Goal: Task Accomplishment & Management: Complete application form

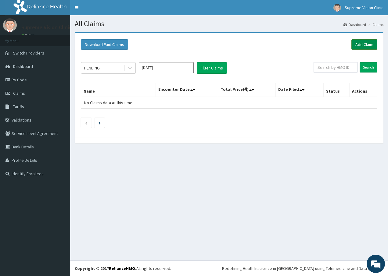
click at [372, 47] on link "Add Claim" at bounding box center [364, 44] width 26 height 10
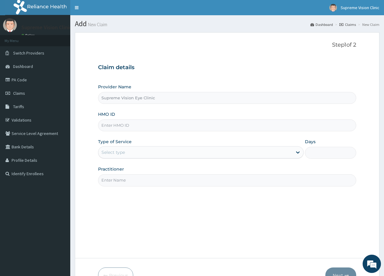
click at [183, 127] on input "HMO ID" at bounding box center [227, 126] width 258 height 12
type input "SBL/10462/A"
type input "DR ALBERT"
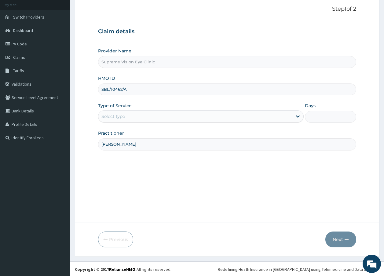
scroll to position [37, 0]
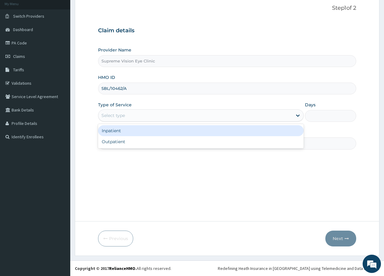
click at [275, 116] on div "Select type" at bounding box center [195, 116] width 194 height 10
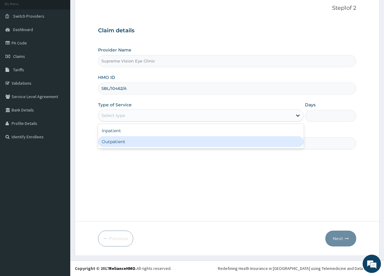
click at [212, 146] on div "Outpatient" at bounding box center [200, 141] width 205 height 11
type input "1"
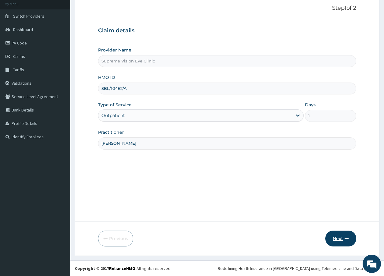
click at [342, 241] on button "Next" at bounding box center [340, 239] width 31 height 16
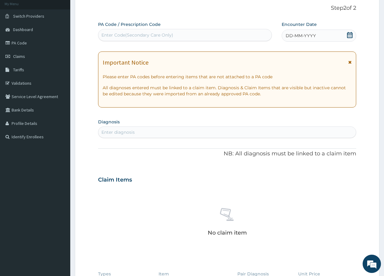
scroll to position [0, 0]
click at [215, 35] on div "Enter Code(Secondary Care Only)" at bounding box center [184, 35] width 173 height 10
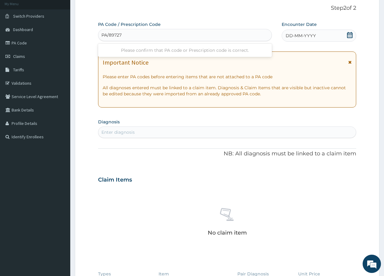
type input "PA/897276"
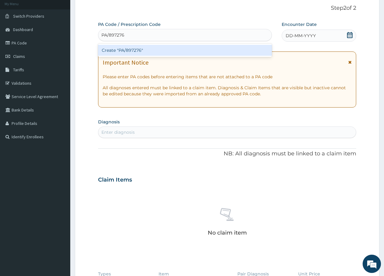
click at [186, 54] on div "Create "PA/897276"" at bounding box center [185, 50] width 174 height 11
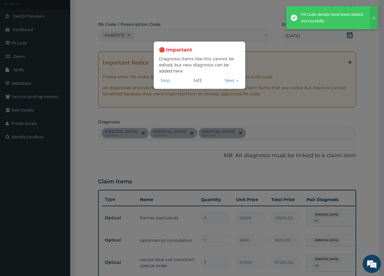
scroll to position [242, 0]
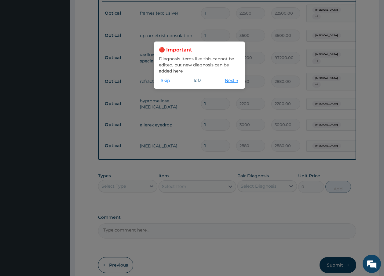
click at [230, 81] on button "Next →" at bounding box center [231, 80] width 17 height 7
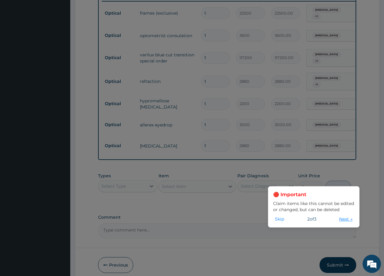
click at [344, 221] on button "Next →" at bounding box center [345, 219] width 17 height 7
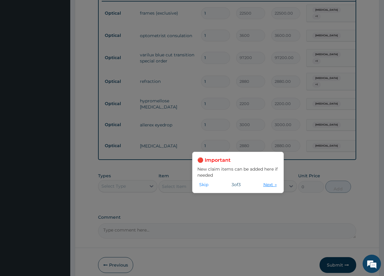
click at [270, 188] on button "Next →" at bounding box center [269, 185] width 17 height 7
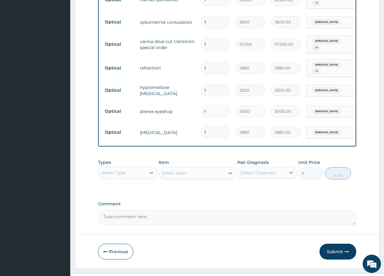
scroll to position [265, 0]
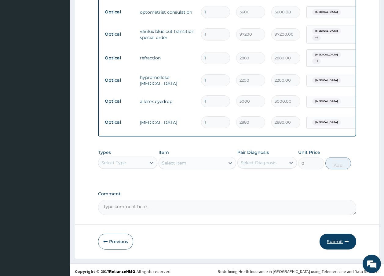
click at [342, 236] on button "Submit" at bounding box center [337, 242] width 37 height 16
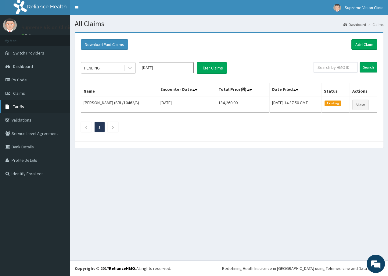
click at [23, 106] on span "Tariffs" at bounding box center [18, 106] width 11 height 5
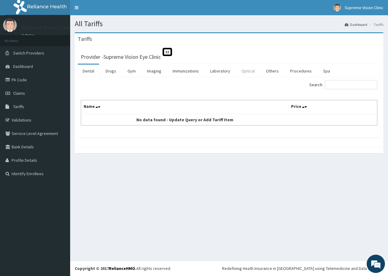
click at [250, 70] on link "Optical" at bounding box center [248, 71] width 23 height 13
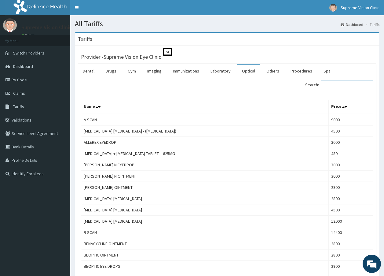
click at [344, 88] on input "Search:" at bounding box center [346, 84] width 52 height 9
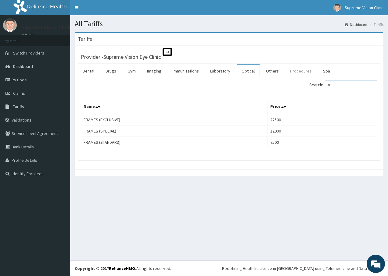
type input "f"
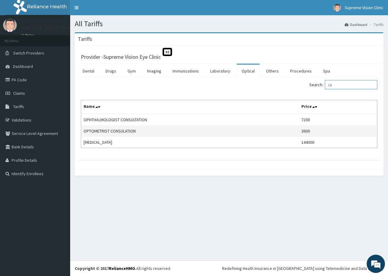
type input "c"
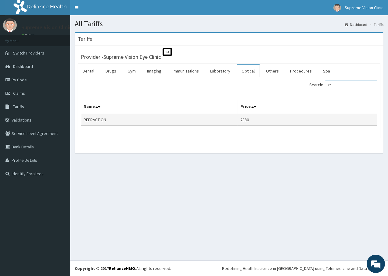
type input "r"
type input "t"
type input "r"
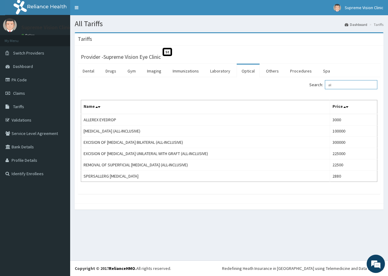
type input "a"
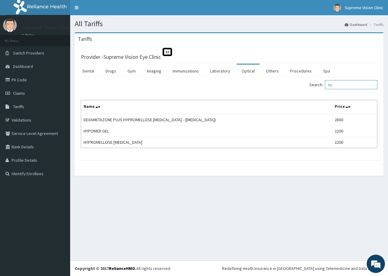
type input "h"
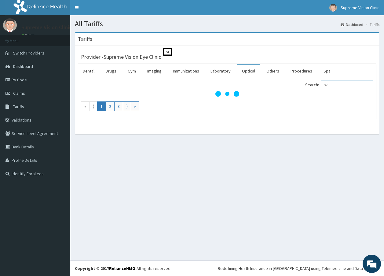
type input "s"
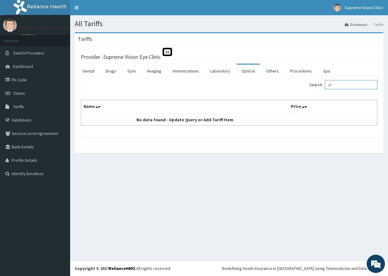
type input "v"
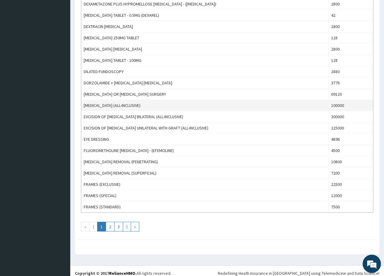
scroll to position [471, 0]
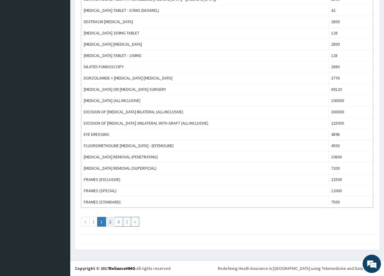
click at [111, 222] on link "2" at bounding box center [110, 222] width 9 height 10
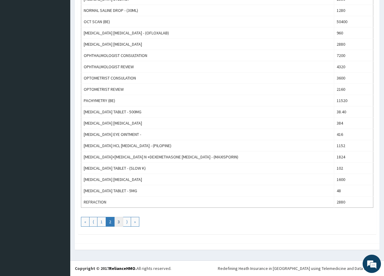
click at [122, 224] on link "3" at bounding box center [118, 222] width 9 height 10
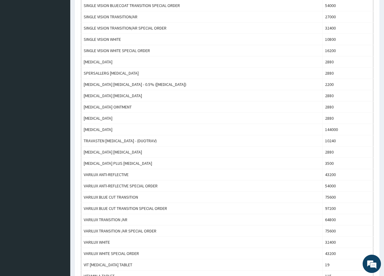
scroll to position [214, 0]
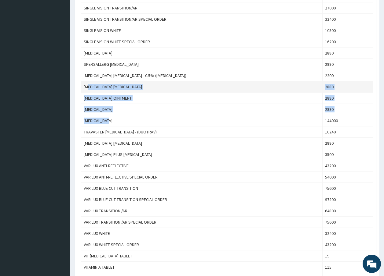
drag, startPoint x: 112, startPoint y: 117, endPoint x: 81, endPoint y: 84, distance: 44.9
click at [81, 84] on tbody "REGISTRATION 1440 REMOVAL OF SUPERFICIAL CORNEAL FOREIGN BODY (ALL-INCLUSIVE) 2…" at bounding box center [227, 110] width 292 height 418
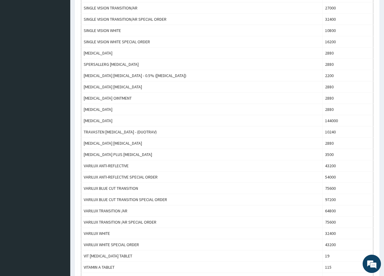
drag, startPoint x: 81, startPoint y: 84, endPoint x: 33, endPoint y: 98, distance: 50.6
click at [33, 98] on aside "Supreme Vision Clinic Online My Menu Switch Providers Dashboard PA Code Claims …" at bounding box center [35, 86] width 70 height 600
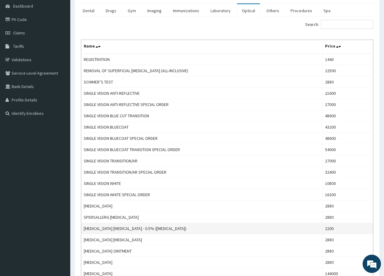
scroll to position [0, 0]
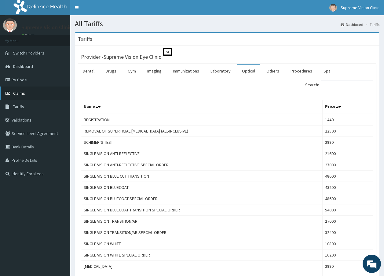
click at [23, 94] on span "Claims" at bounding box center [19, 93] width 12 height 5
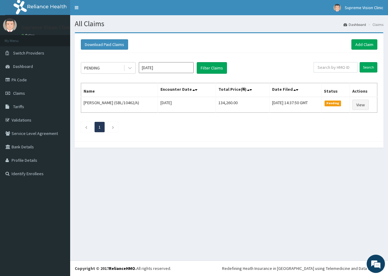
click at [233, 125] on ul "1" at bounding box center [229, 127] width 297 height 10
